Goal: Information Seeking & Learning: Learn about a topic

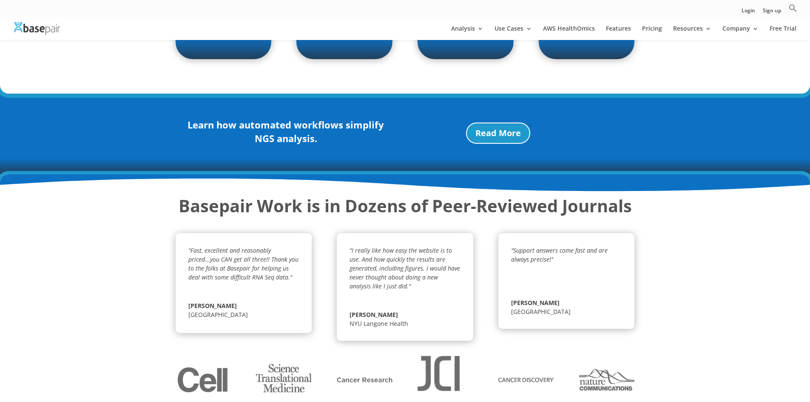
scroll to position [1116, 0]
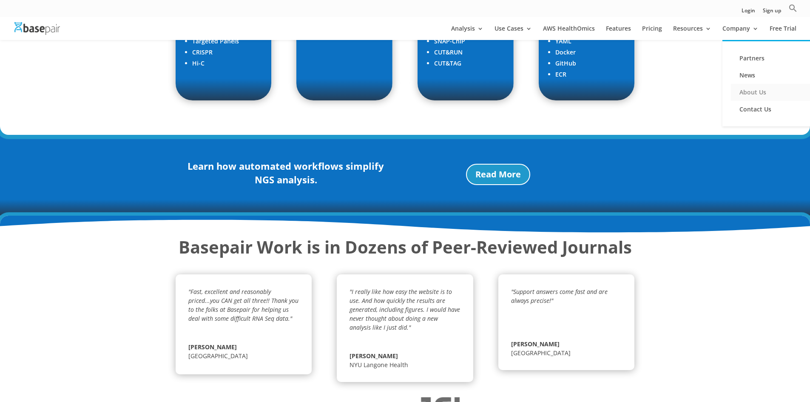
click at [750, 93] on link "About Us" at bounding box center [772, 92] width 85 height 17
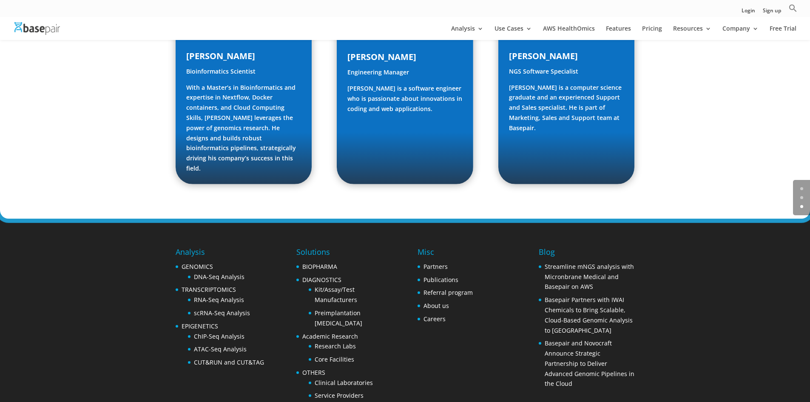
scroll to position [1269, 0]
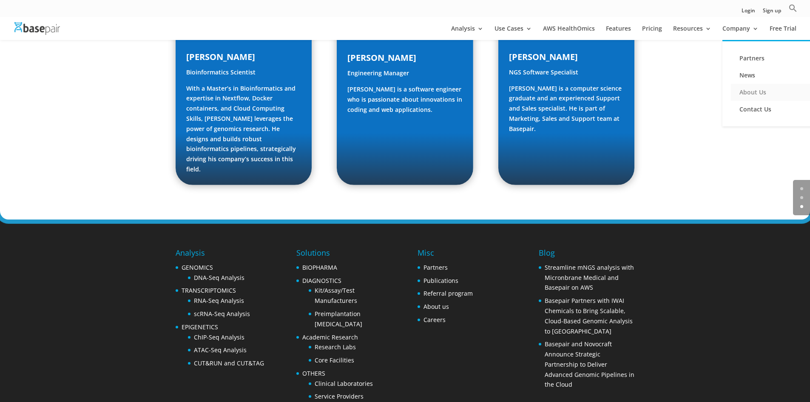
click at [750, 91] on link "About Us" at bounding box center [772, 92] width 85 height 17
